Goal: Task Accomplishment & Management: Use online tool/utility

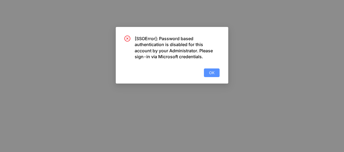
click at [211, 74] on span "OK" at bounding box center [211, 73] width 5 height 6
click at [211, 75] on span "OK" at bounding box center [211, 73] width 5 height 6
